Goal: Information Seeking & Learning: Learn about a topic

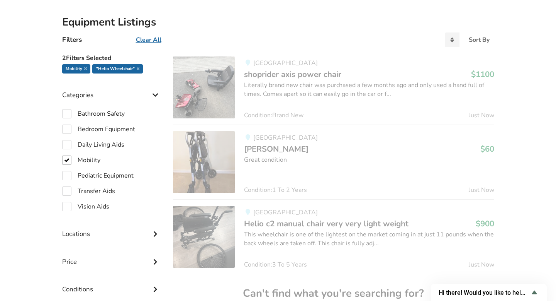
scroll to position [169, 0]
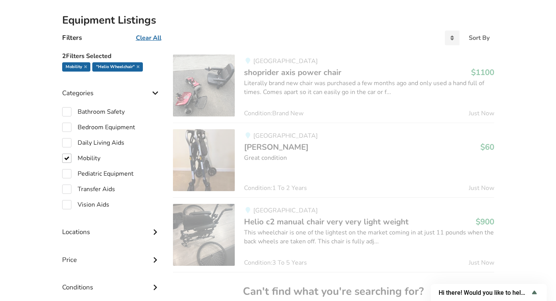
click at [150, 38] on u "Clear All" at bounding box center [149, 38] width 26 height 9
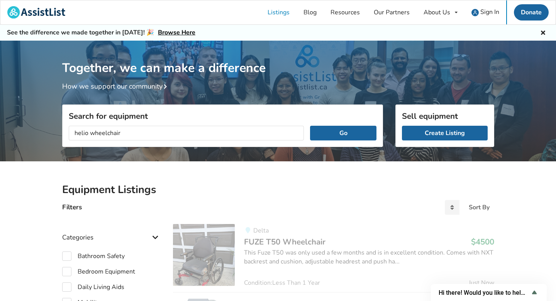
click at [544, 34] on icon at bounding box center [543, 32] width 7 height 6
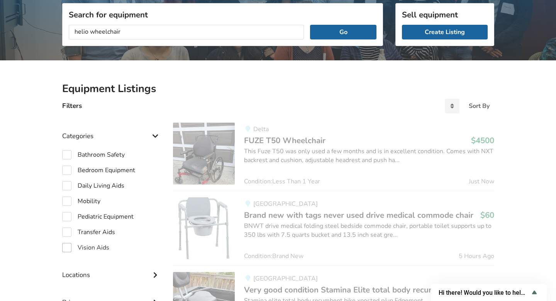
scroll to position [88, 0]
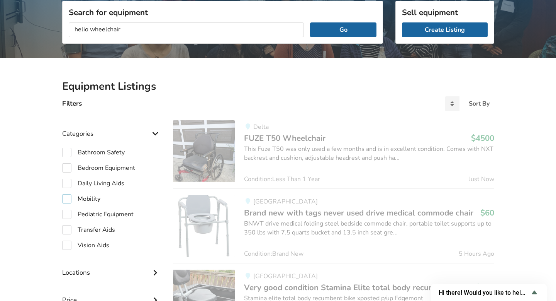
click at [66, 201] on label "Mobility" at bounding box center [81, 198] width 38 height 9
checkbox input "true"
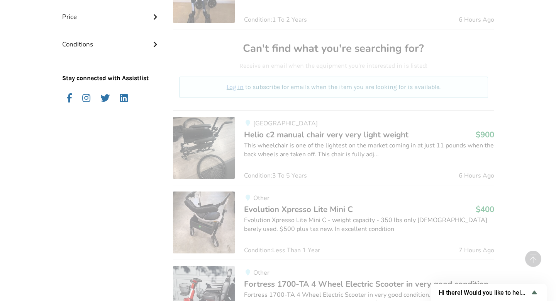
scroll to position [398, 0]
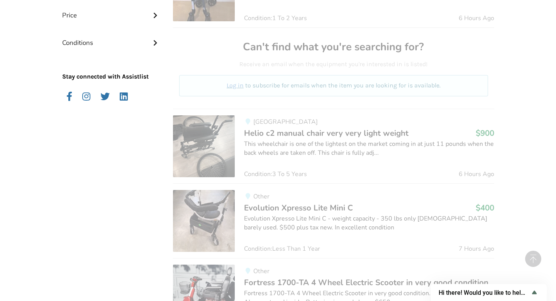
click at [325, 88] on p "Log in to subscribe for emails when the item you are looking for is available." at bounding box center [334, 85] width 290 height 9
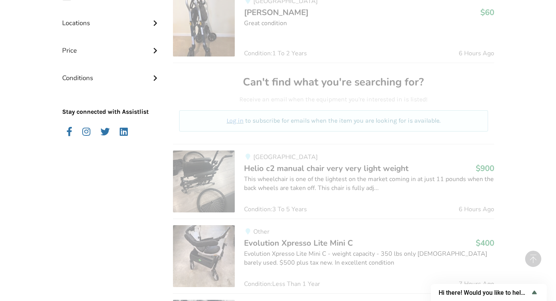
scroll to position [374, 0]
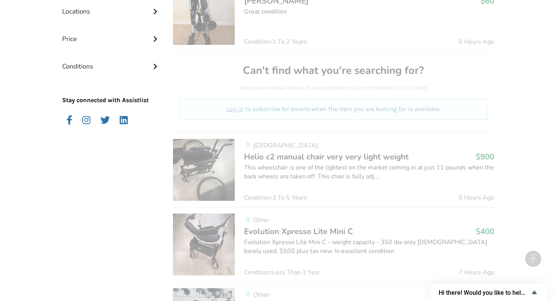
click at [228, 16] on img at bounding box center [204, 14] width 62 height 62
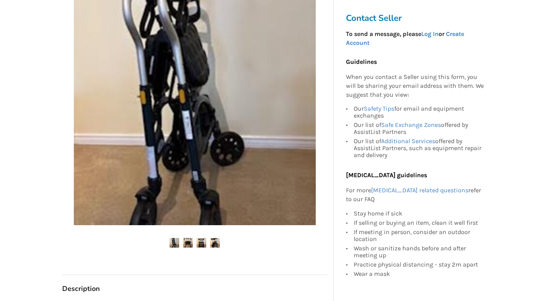
scroll to position [109, 0]
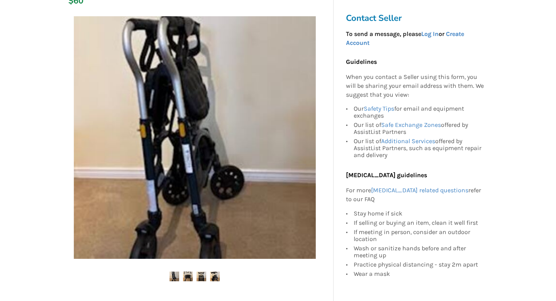
click at [190, 272] on img at bounding box center [188, 276] width 10 height 10
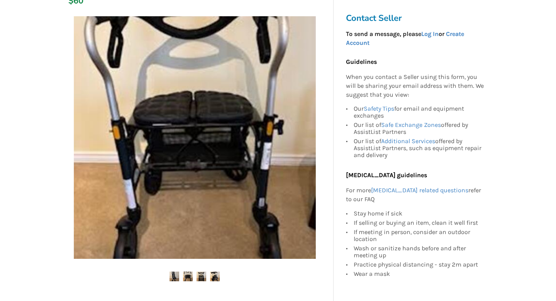
click at [197, 275] on img at bounding box center [202, 276] width 10 height 10
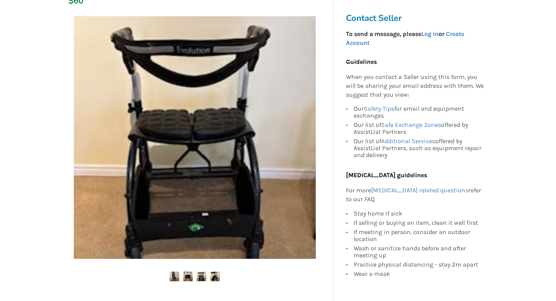
click at [213, 276] on img at bounding box center [215, 276] width 10 height 10
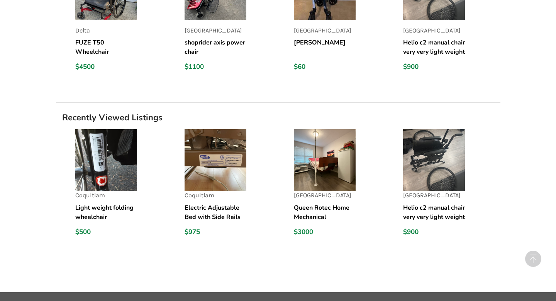
scroll to position [686, 0]
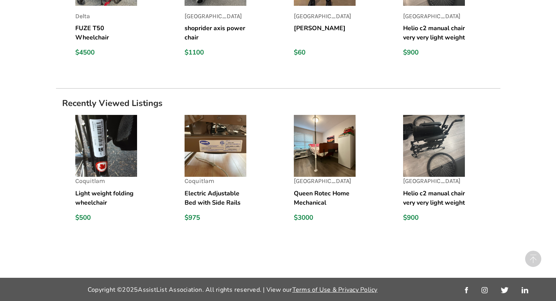
click at [97, 192] on h5 "Light weight folding wheelchair" at bounding box center [106, 198] width 62 height 19
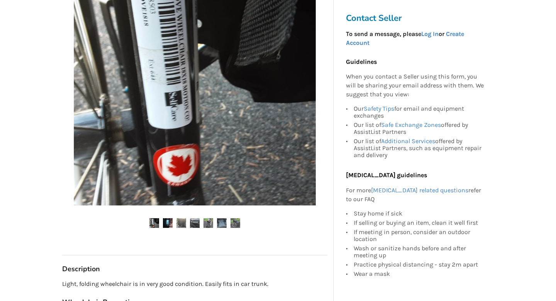
scroll to position [201, 0]
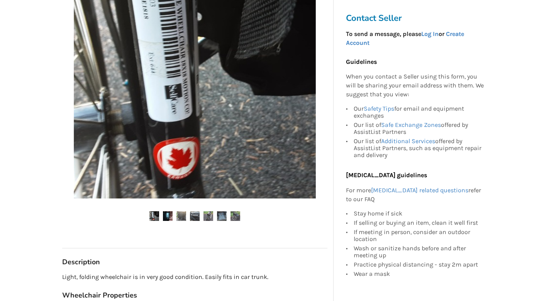
click at [166, 218] on img at bounding box center [168, 216] width 10 height 10
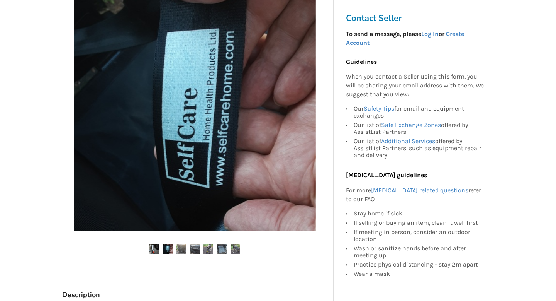
scroll to position [168, 0]
click at [183, 247] on img at bounding box center [182, 249] width 10 height 10
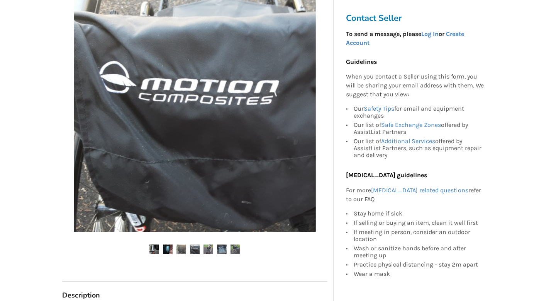
click at [197, 251] on img at bounding box center [195, 249] width 10 height 10
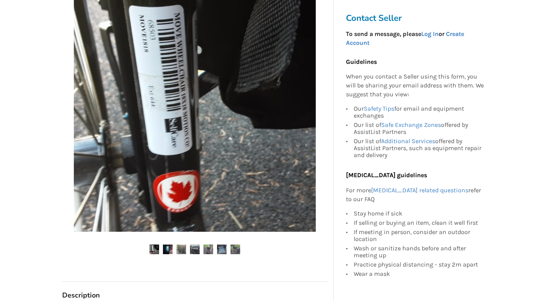
click at [220, 250] on img at bounding box center [222, 249] width 10 height 10
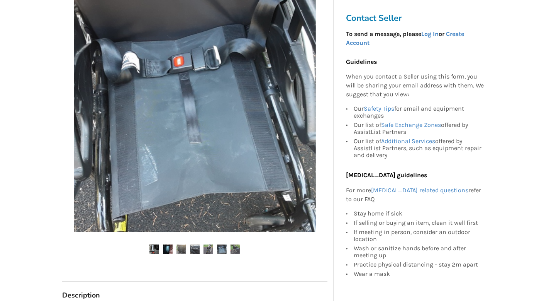
click at [232, 250] on img at bounding box center [236, 249] width 10 height 10
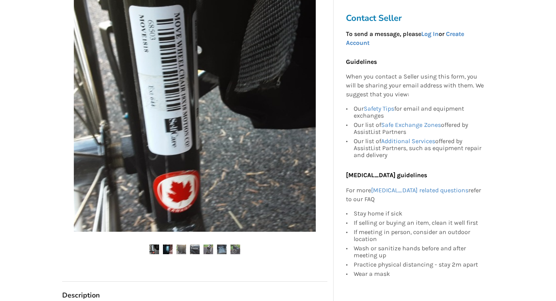
click at [240, 249] on img at bounding box center [236, 249] width 10 height 10
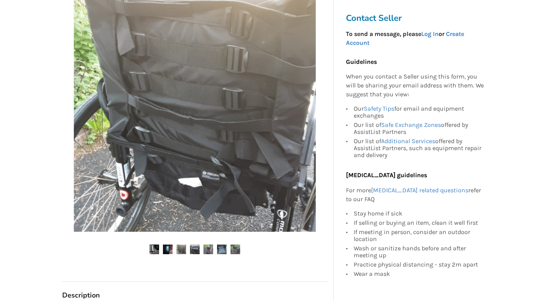
click at [238, 249] on img at bounding box center [236, 249] width 10 height 10
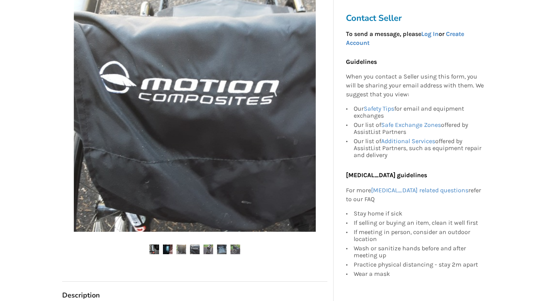
click at [237, 250] on img at bounding box center [236, 249] width 10 height 10
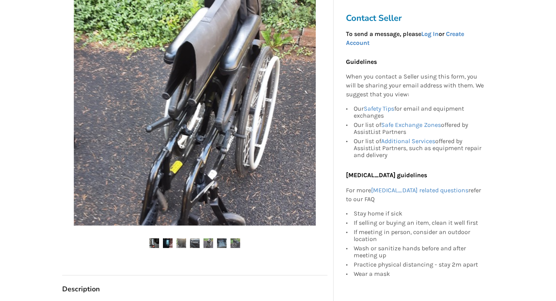
scroll to position [175, 0]
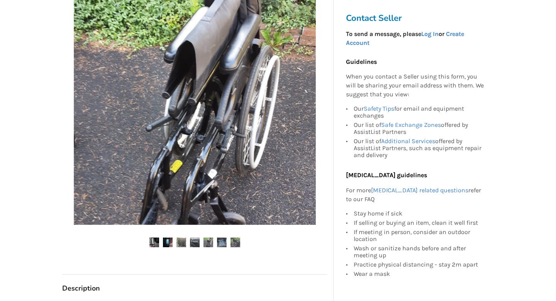
click at [220, 242] on img at bounding box center [222, 242] width 10 height 10
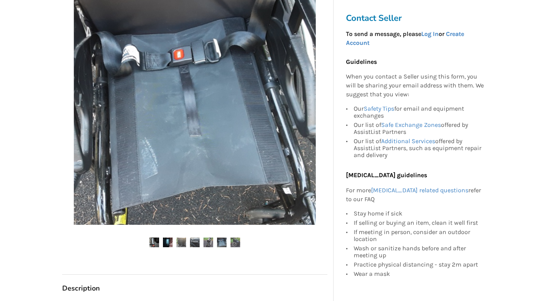
click at [208, 241] on img at bounding box center [209, 242] width 10 height 10
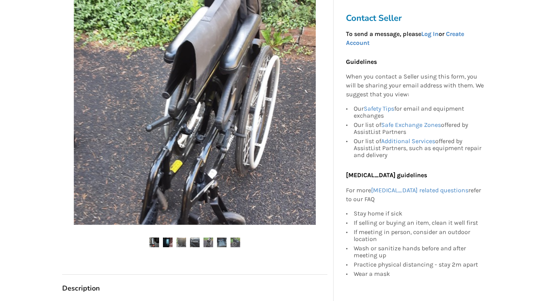
click at [190, 240] on img at bounding box center [195, 242] width 10 height 10
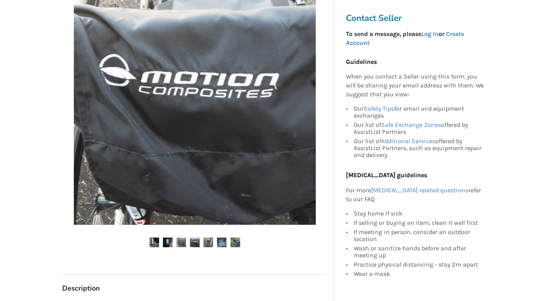
click at [163, 240] on img at bounding box center [168, 242] width 10 height 10
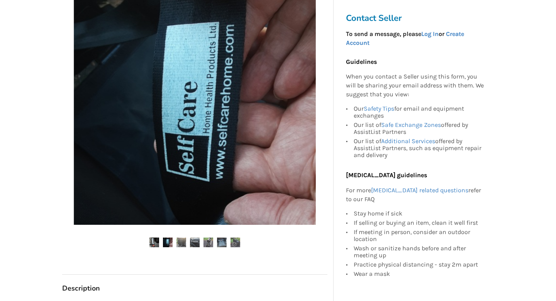
click at [154, 240] on img at bounding box center [155, 242] width 10 height 10
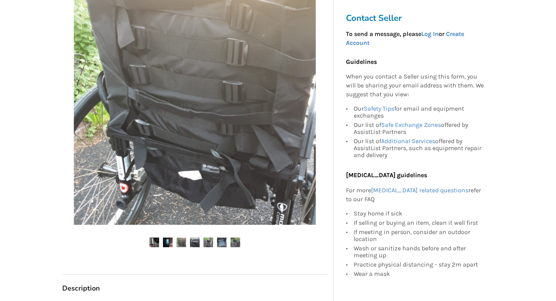
click at [170, 240] on img at bounding box center [168, 242] width 10 height 10
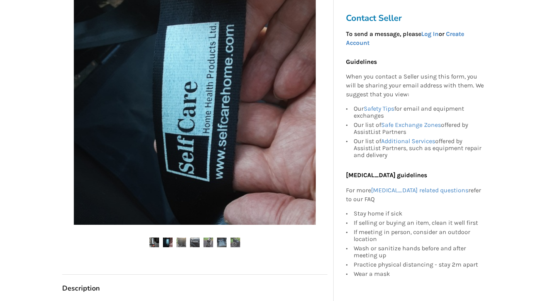
click at [185, 245] on img at bounding box center [182, 242] width 10 height 10
click at [182, 239] on img at bounding box center [182, 242] width 10 height 10
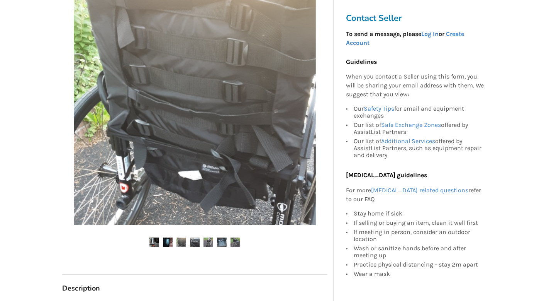
click at [196, 243] on img at bounding box center [195, 242] width 10 height 10
click at [212, 242] on img at bounding box center [209, 242] width 10 height 10
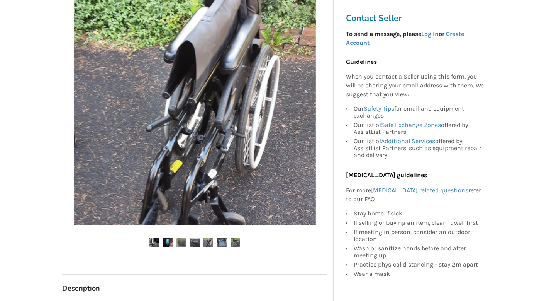
click at [219, 240] on img at bounding box center [222, 242] width 10 height 10
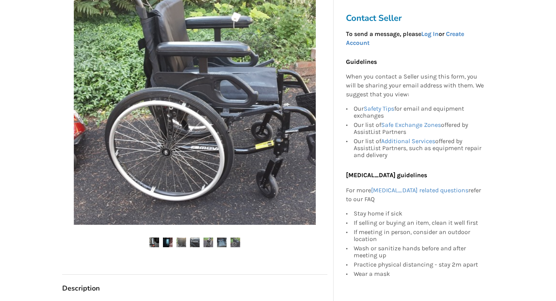
click at [238, 239] on img at bounding box center [236, 242] width 10 height 10
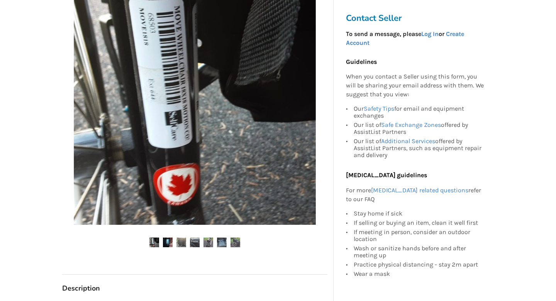
click at [238, 240] on img at bounding box center [236, 242] width 10 height 10
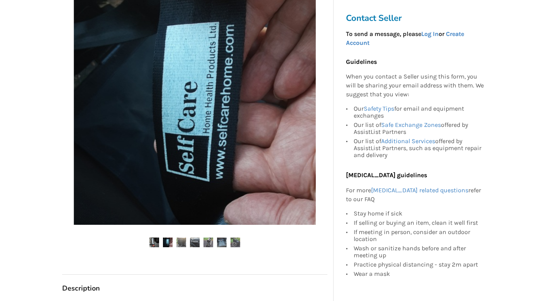
click at [236, 243] on img at bounding box center [236, 242] width 10 height 10
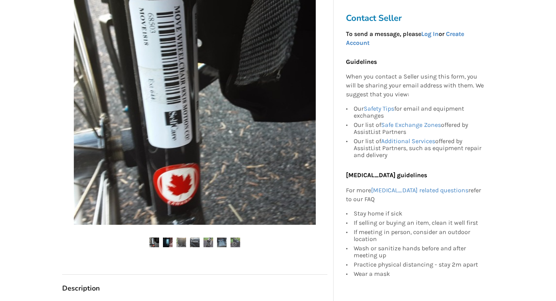
click at [236, 243] on img at bounding box center [236, 242] width 10 height 10
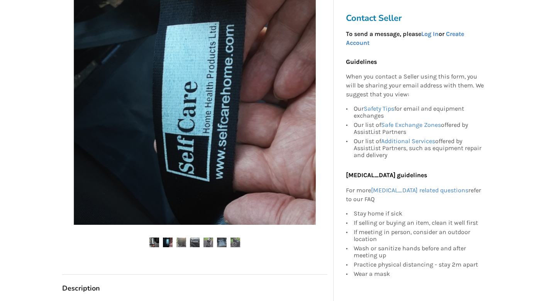
click at [236, 237] on img at bounding box center [236, 242] width 10 height 10
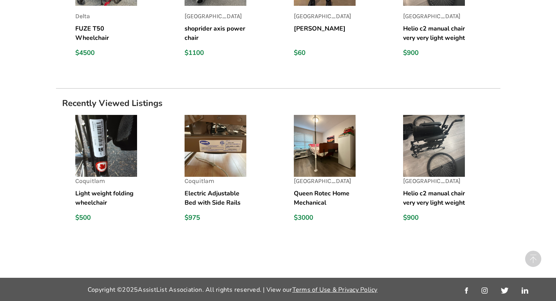
scroll to position [699, 0]
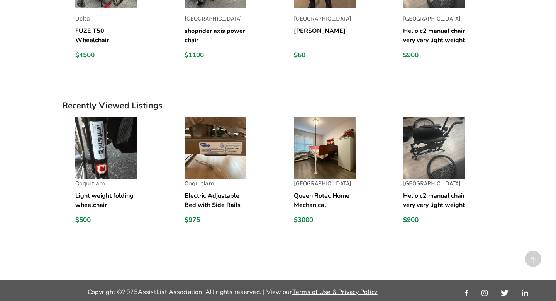
click at [203, 168] on img at bounding box center [216, 148] width 62 height 62
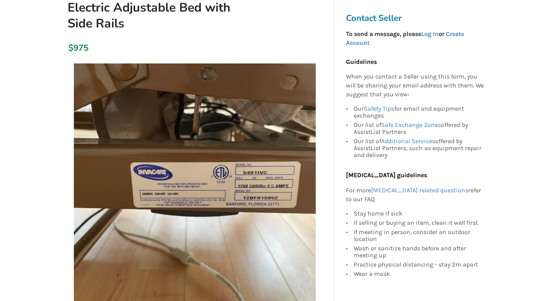
scroll to position [203, 0]
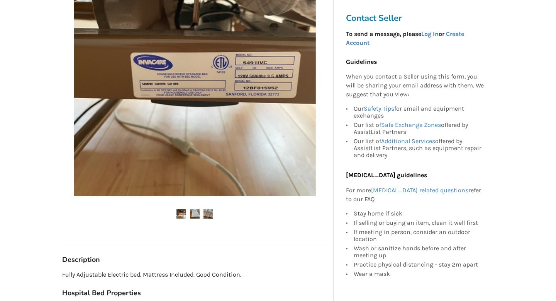
click at [196, 217] on img at bounding box center [195, 214] width 10 height 10
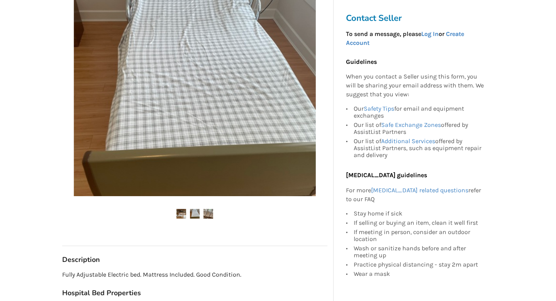
click at [211, 209] on img at bounding box center [209, 214] width 10 height 10
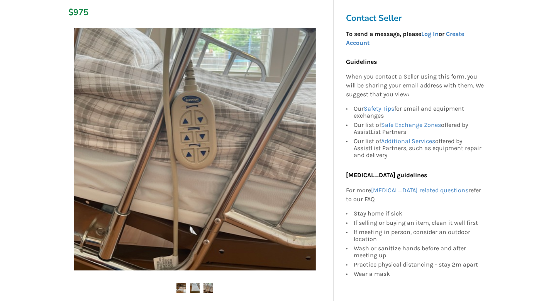
scroll to position [128, 0]
